Goal: Check status: Check status

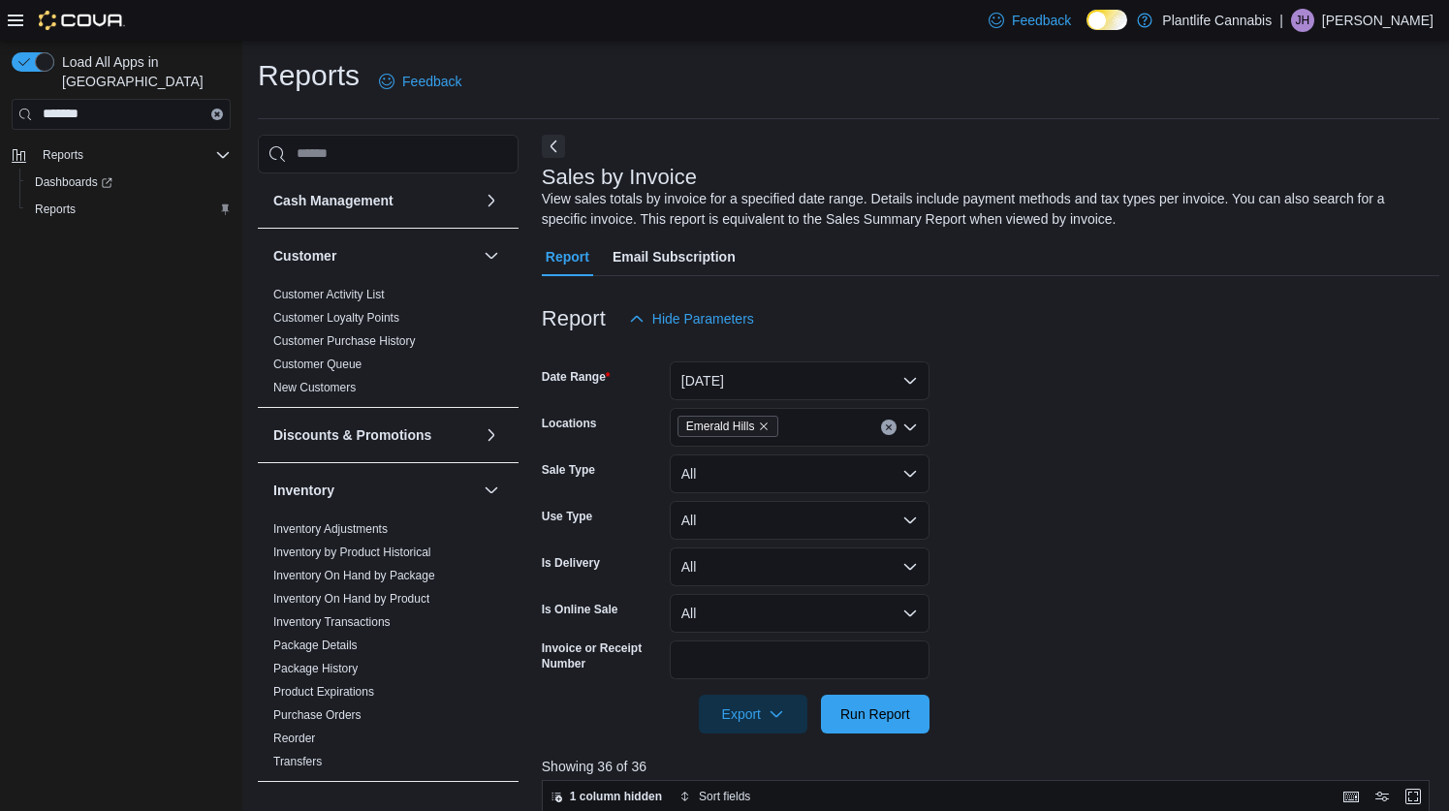
scroll to position [739, 0]
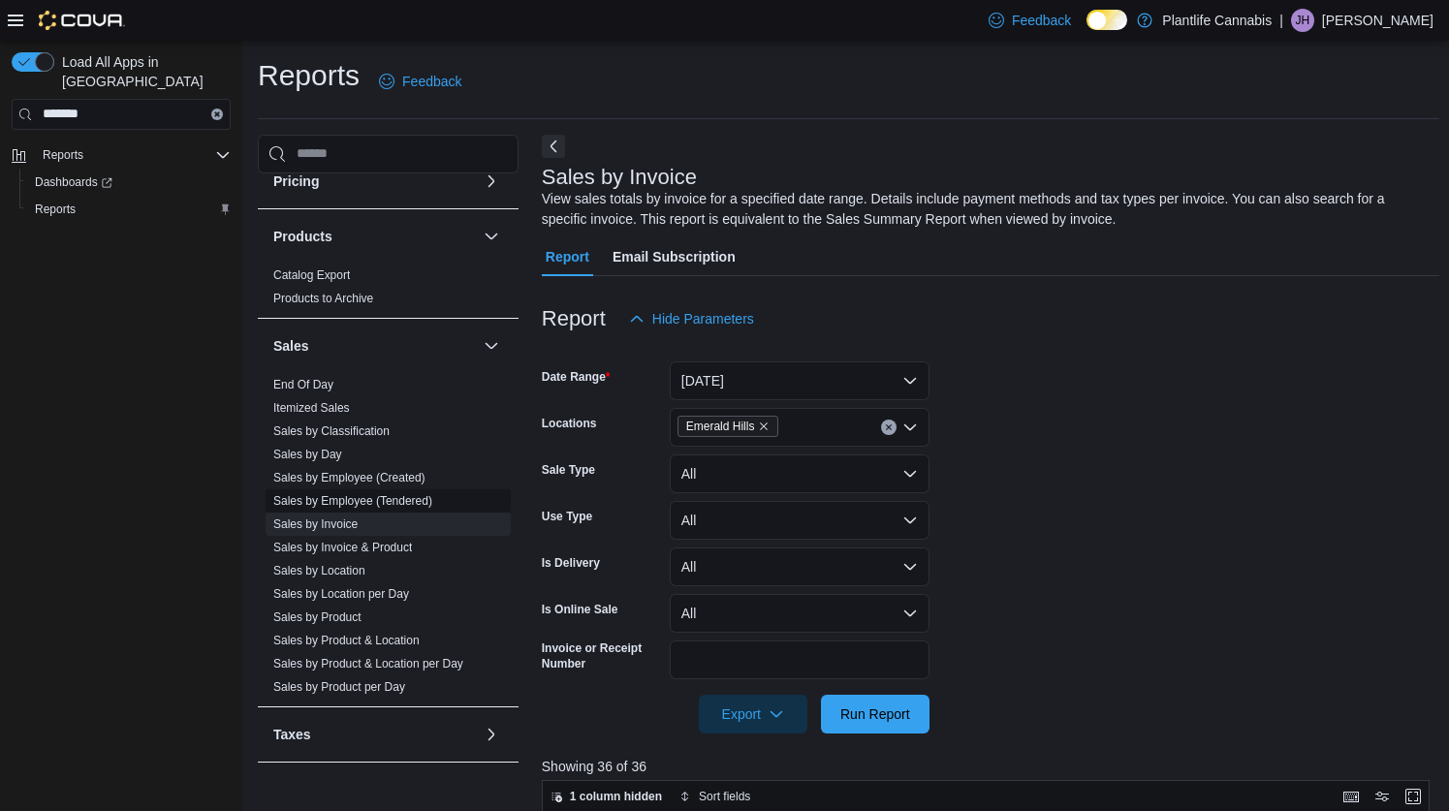
click at [340, 505] on link "Sales by Employee (Tendered)" at bounding box center [352, 501] width 159 height 14
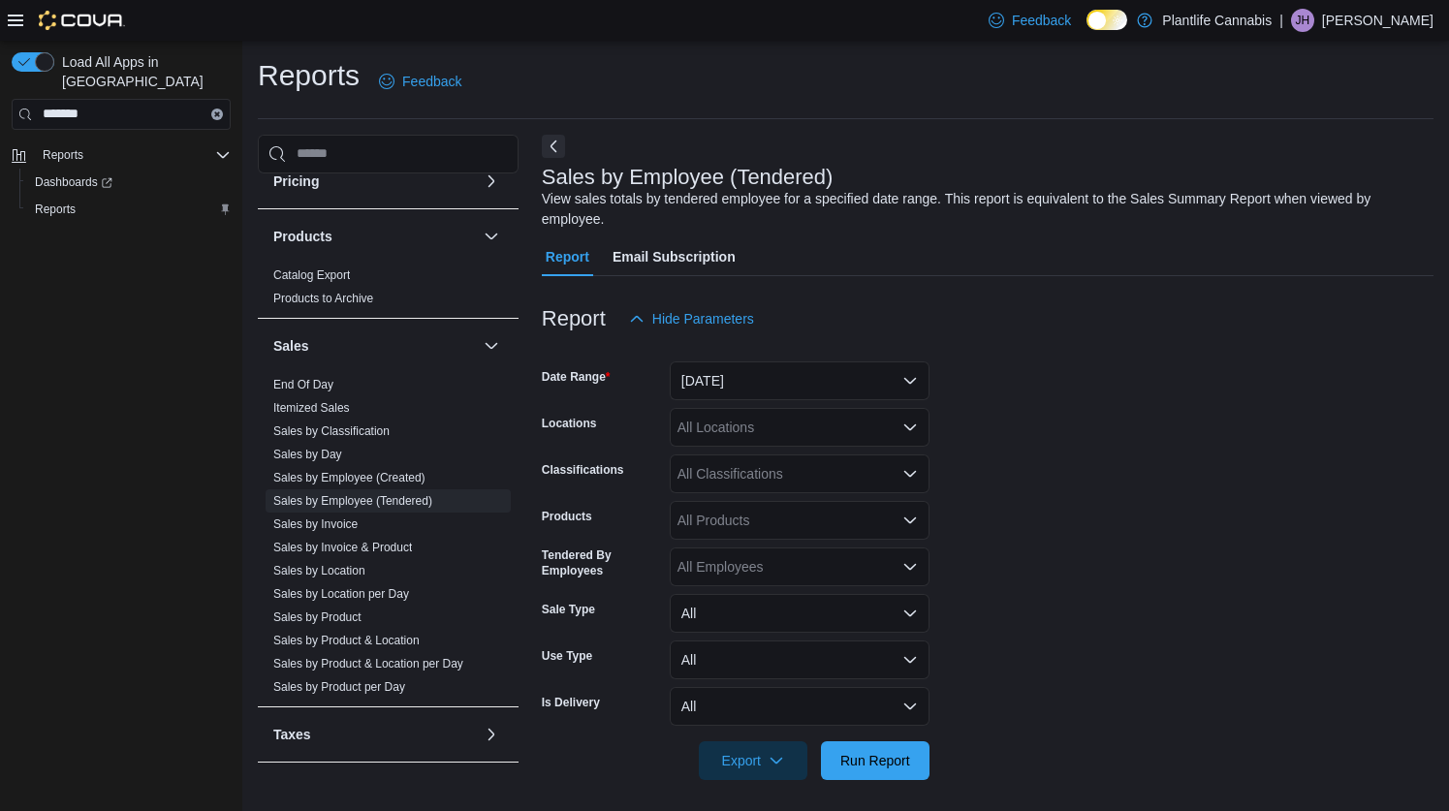
scroll to position [8, 0]
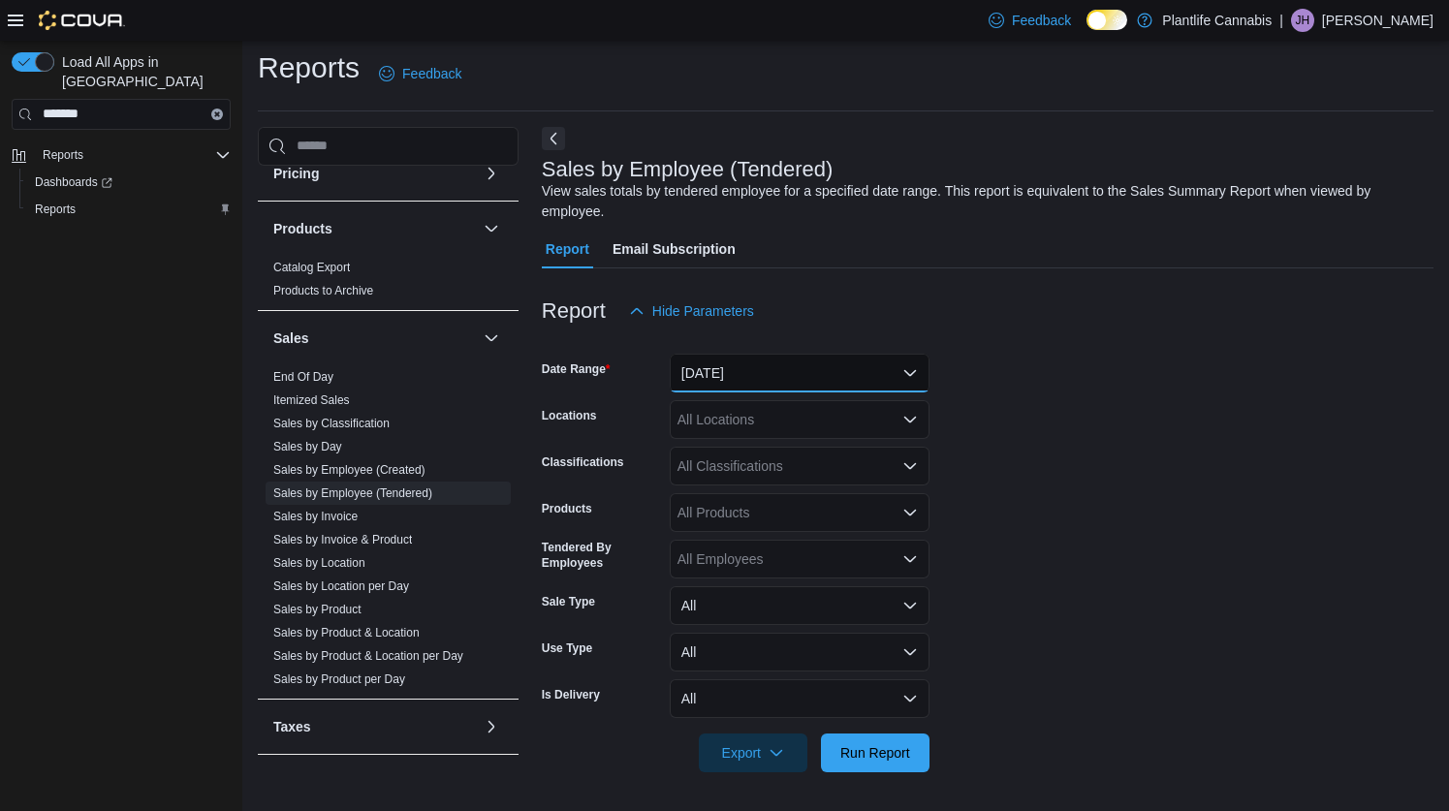
click at [776, 366] on button "[DATE]" at bounding box center [800, 373] width 260 height 39
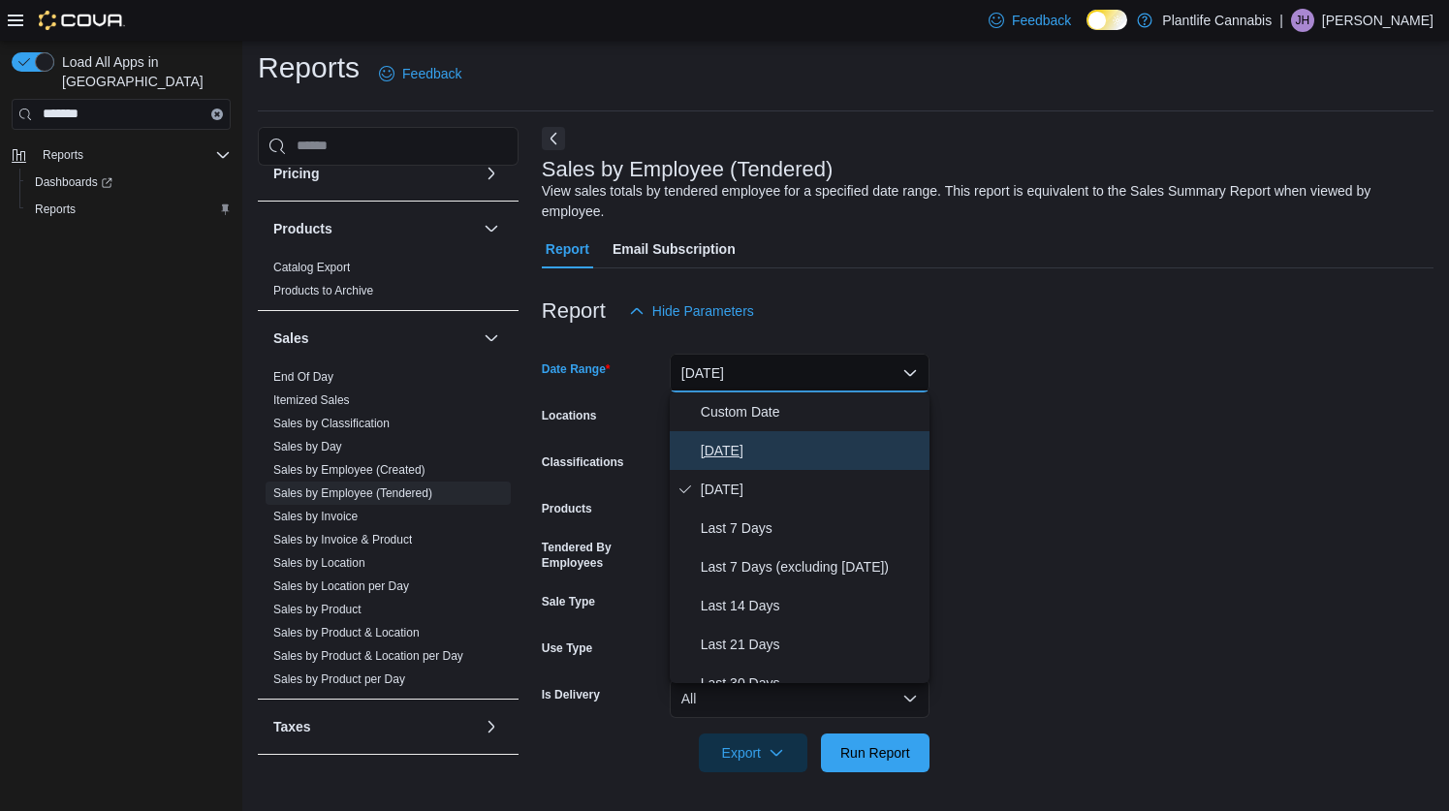
click at [743, 451] on span "[DATE]" at bounding box center [811, 450] width 221 height 23
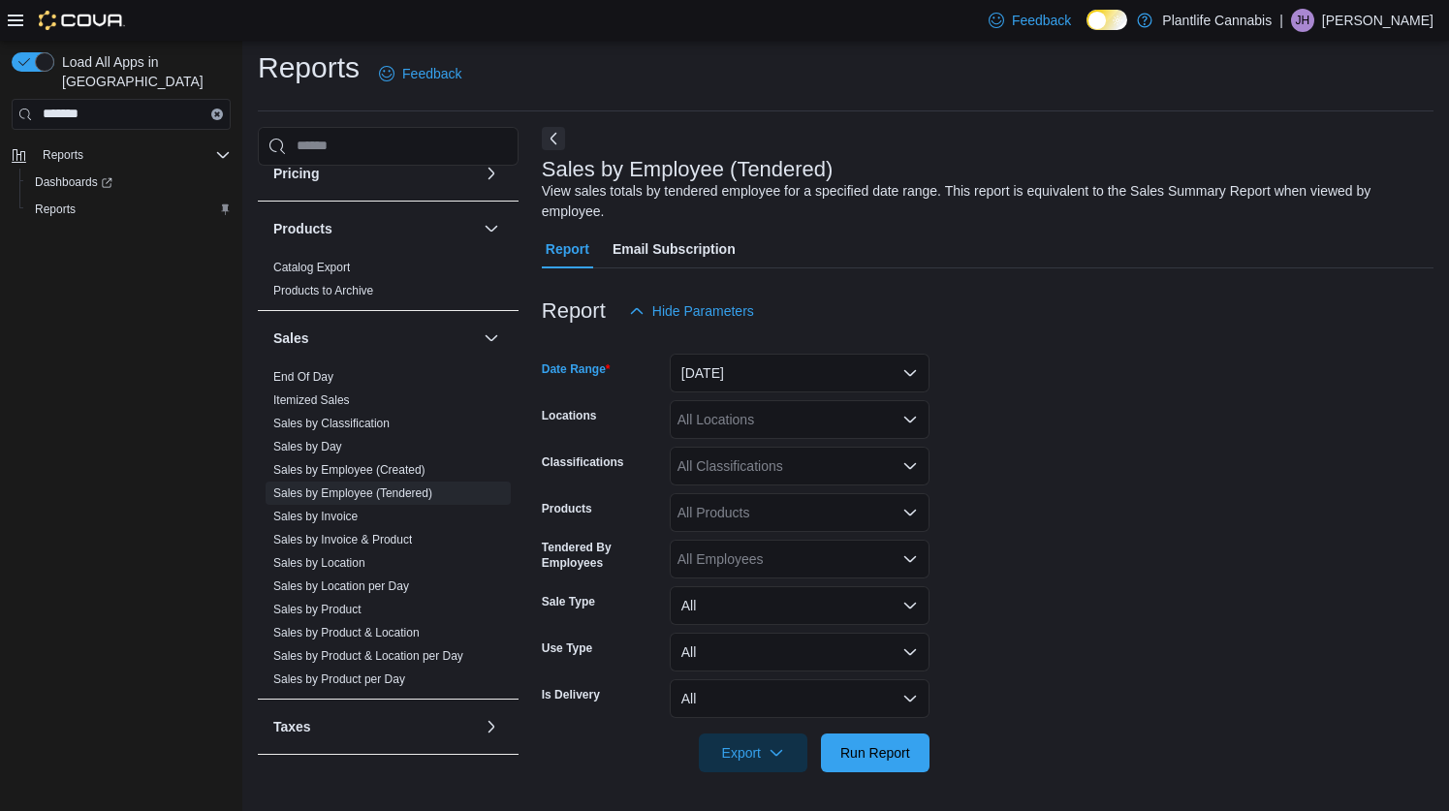
click at [740, 427] on div "All Locations" at bounding box center [800, 419] width 260 height 39
type input "***"
click at [784, 460] on span "Emerald Hills" at bounding box center [760, 452] width 79 height 19
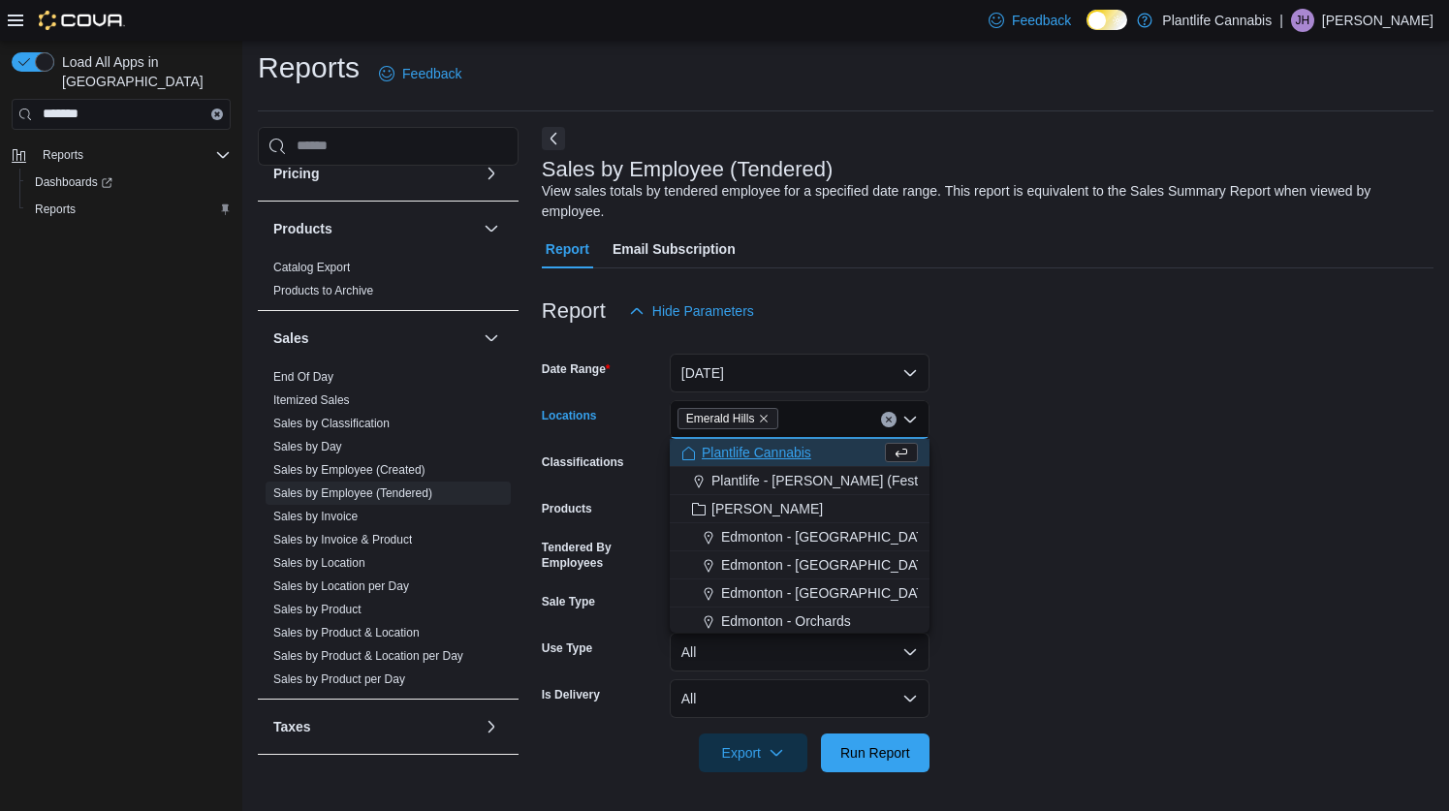
click at [997, 450] on form "Date Range [DATE] Locations [GEOGRAPHIC_DATA] Combo box. Selected. [GEOGRAPHIC_…" at bounding box center [988, 552] width 892 height 442
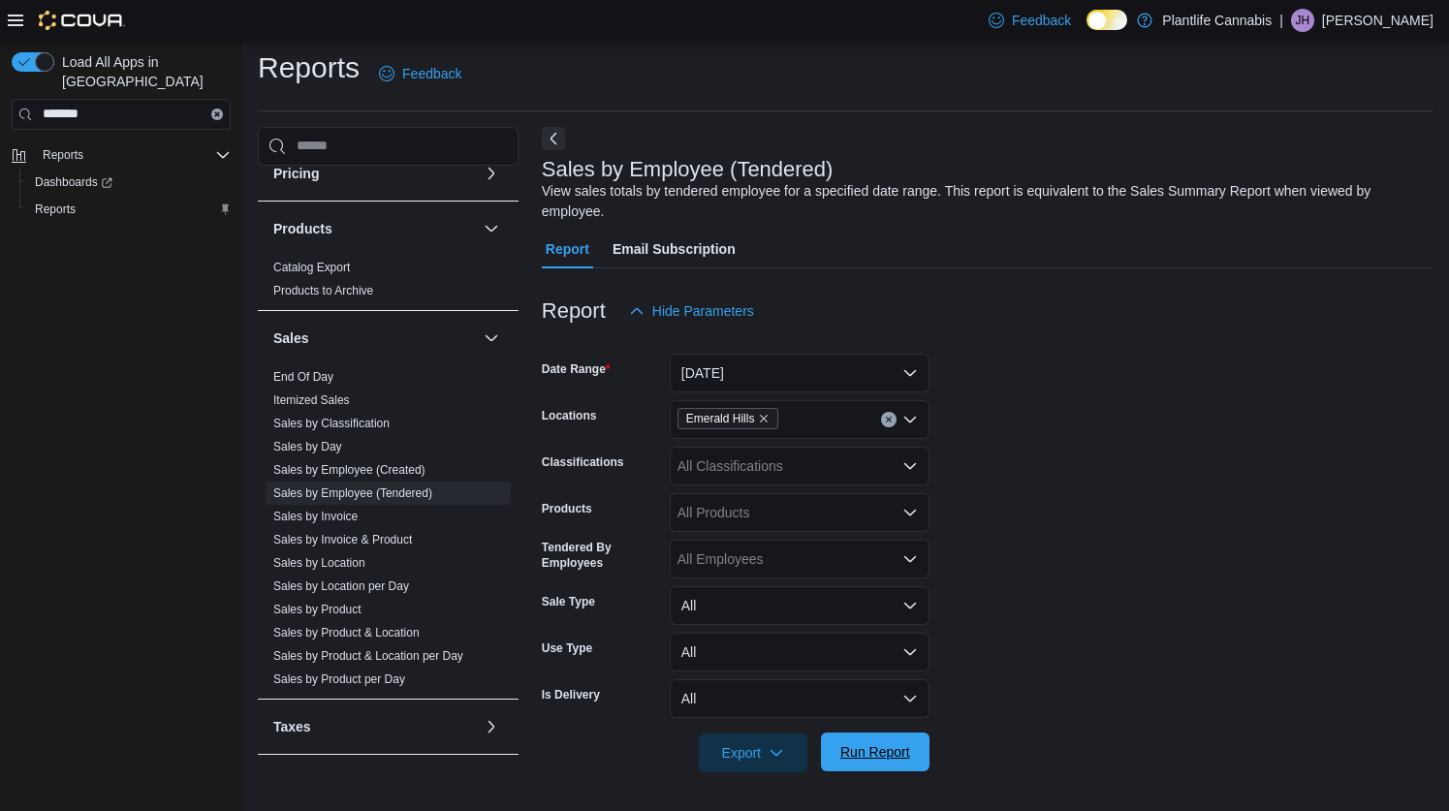
click at [878, 751] on span "Run Report" at bounding box center [875, 752] width 70 height 19
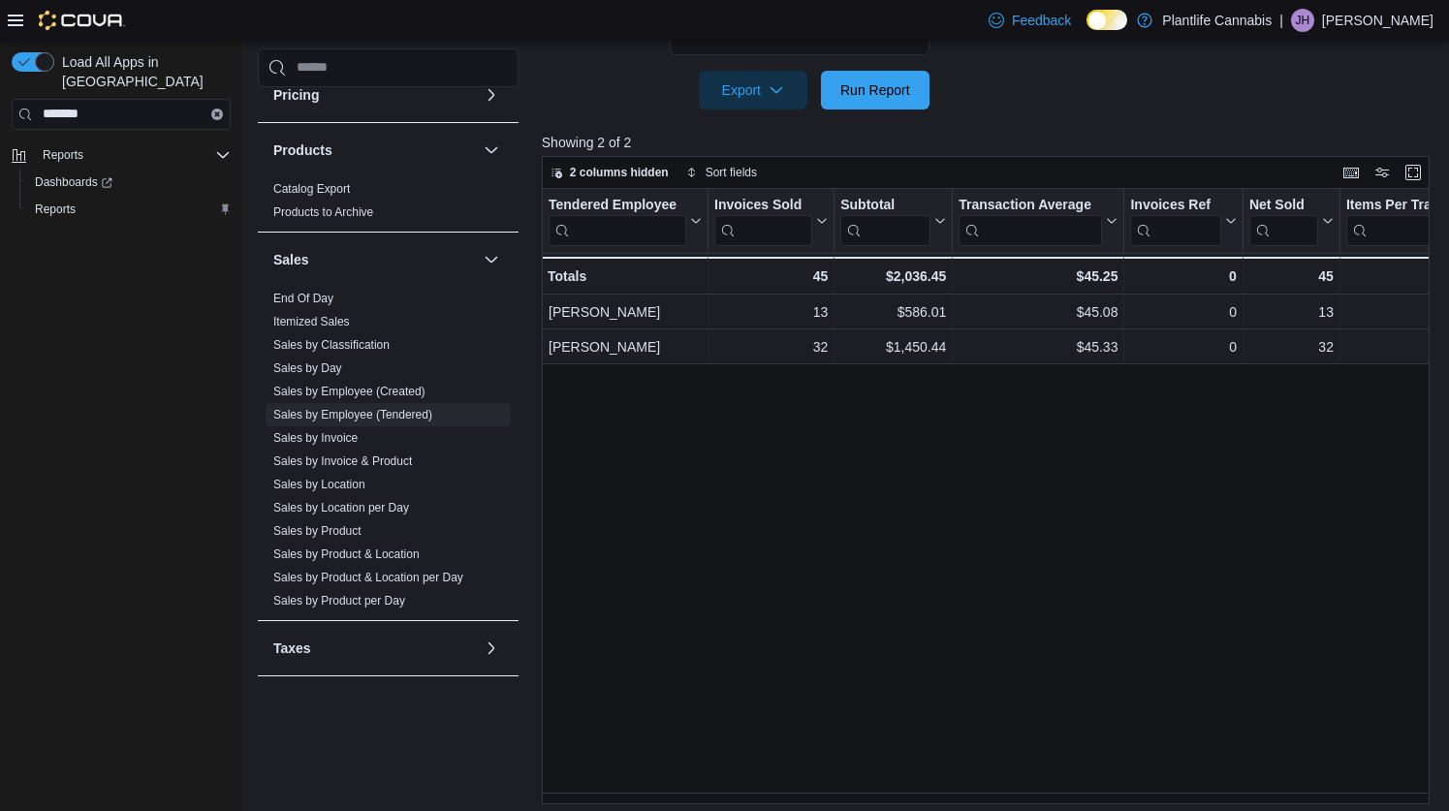
scroll to position [680, 0]
